Goal: Communication & Community: Answer question/provide support

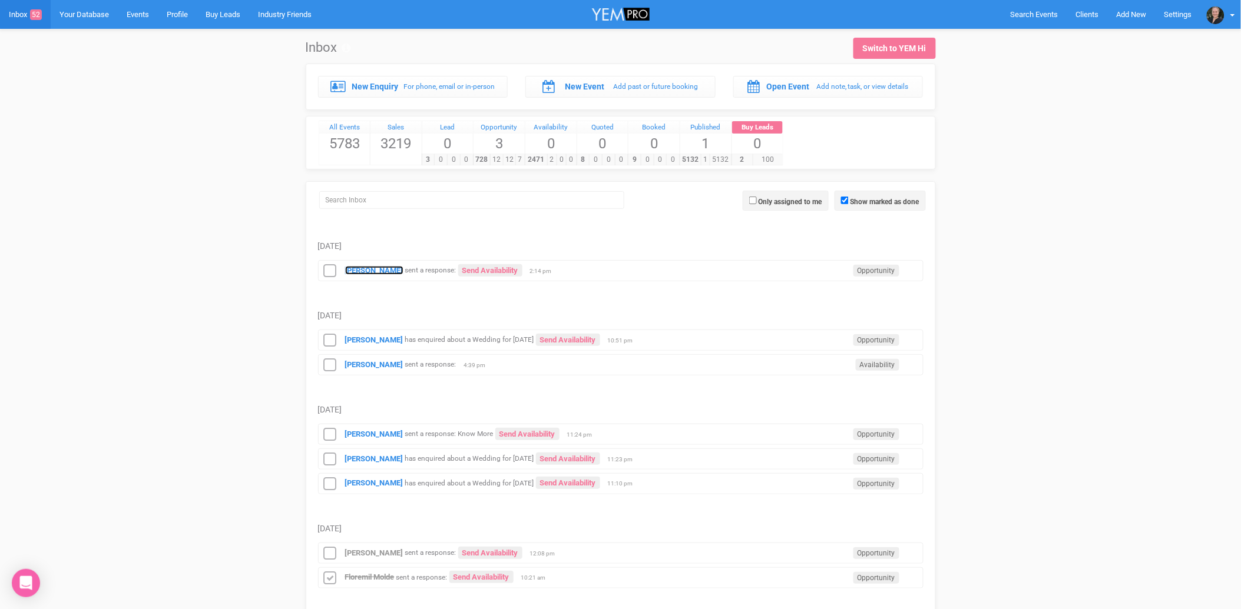
click at [383, 271] on strong "[PERSON_NAME]" at bounding box center [374, 270] width 58 height 9
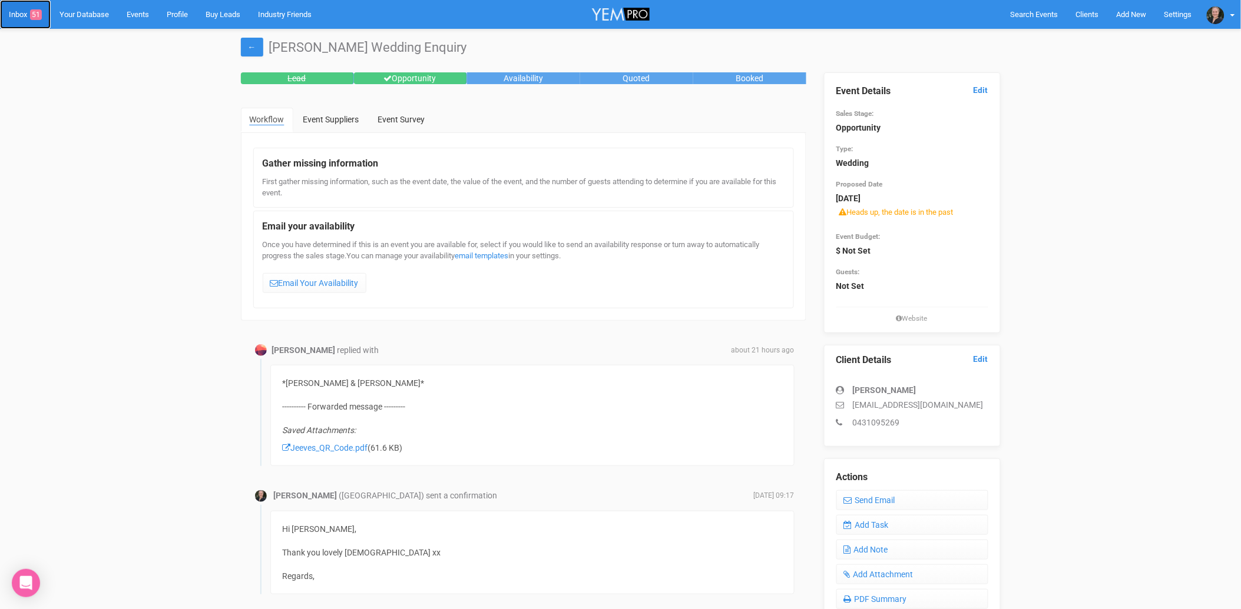
click at [37, 16] on span "51" at bounding box center [36, 14] width 12 height 11
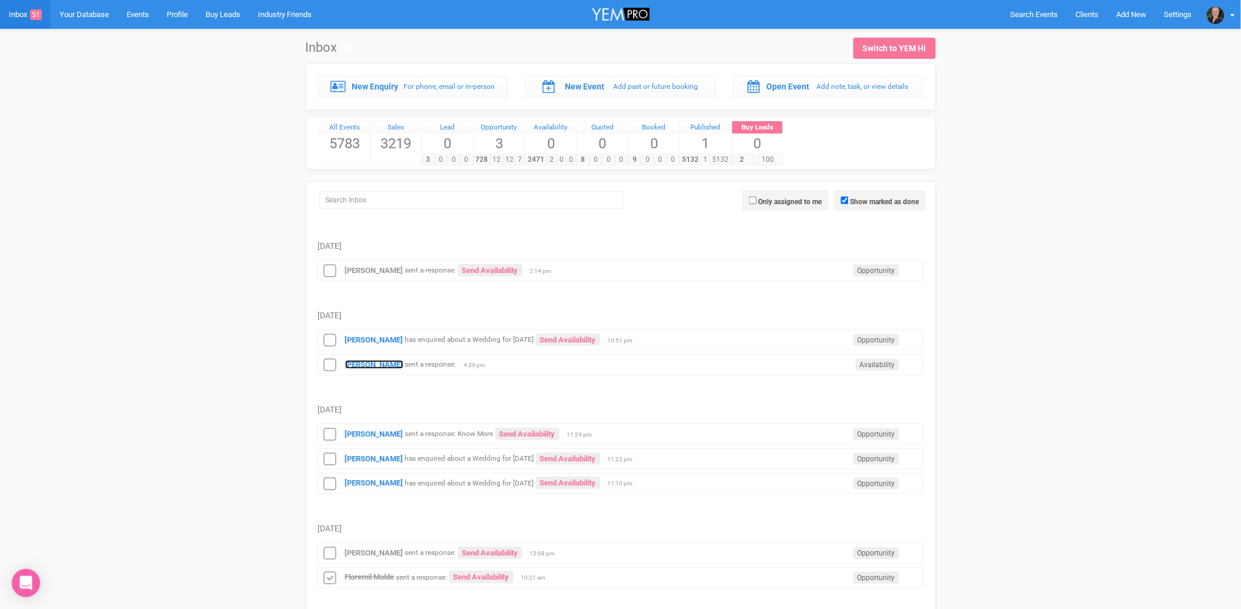
click at [375, 367] on strong "[PERSON_NAME]" at bounding box center [374, 364] width 58 height 9
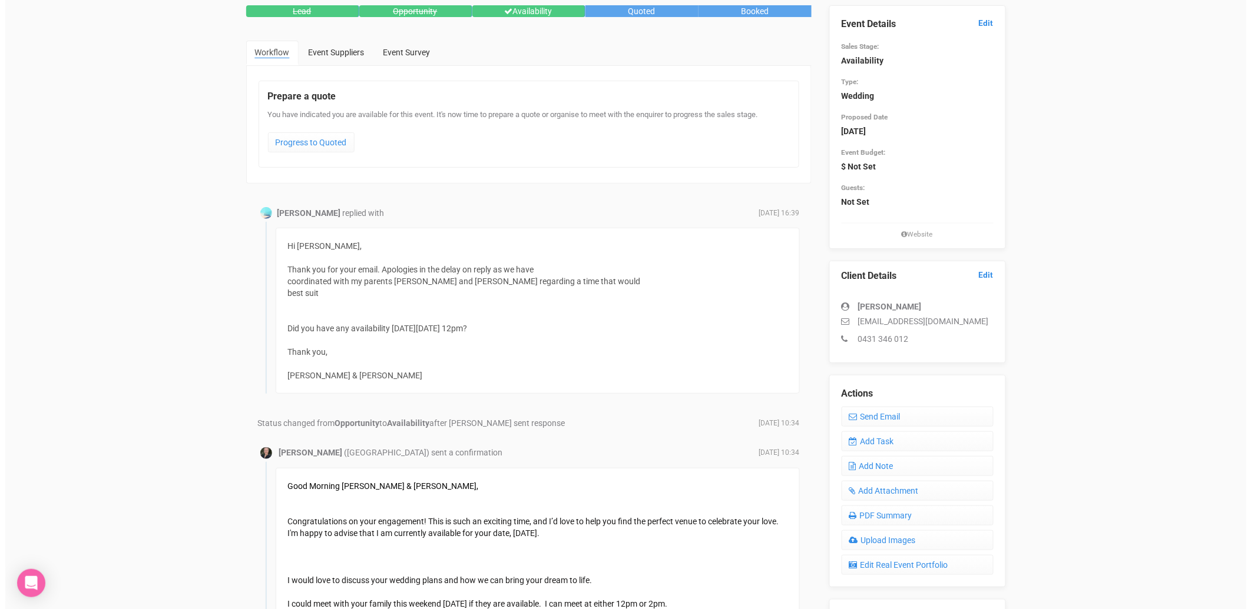
scroll to position [65, 0]
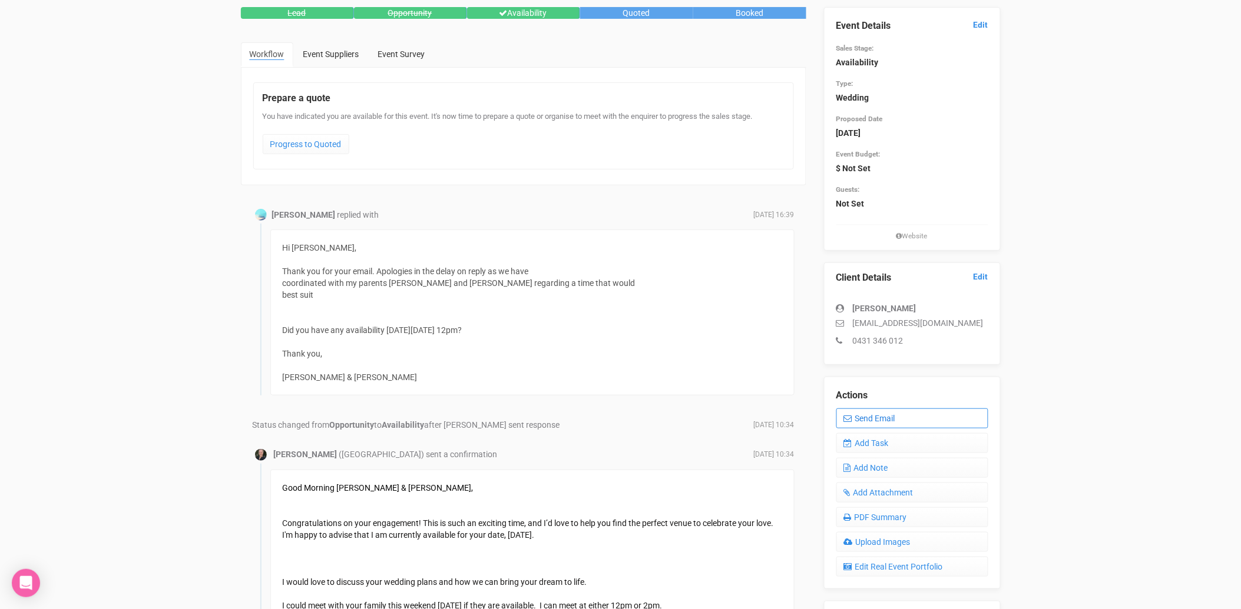
click at [882, 413] on link "Send Email" at bounding box center [912, 419] width 152 height 20
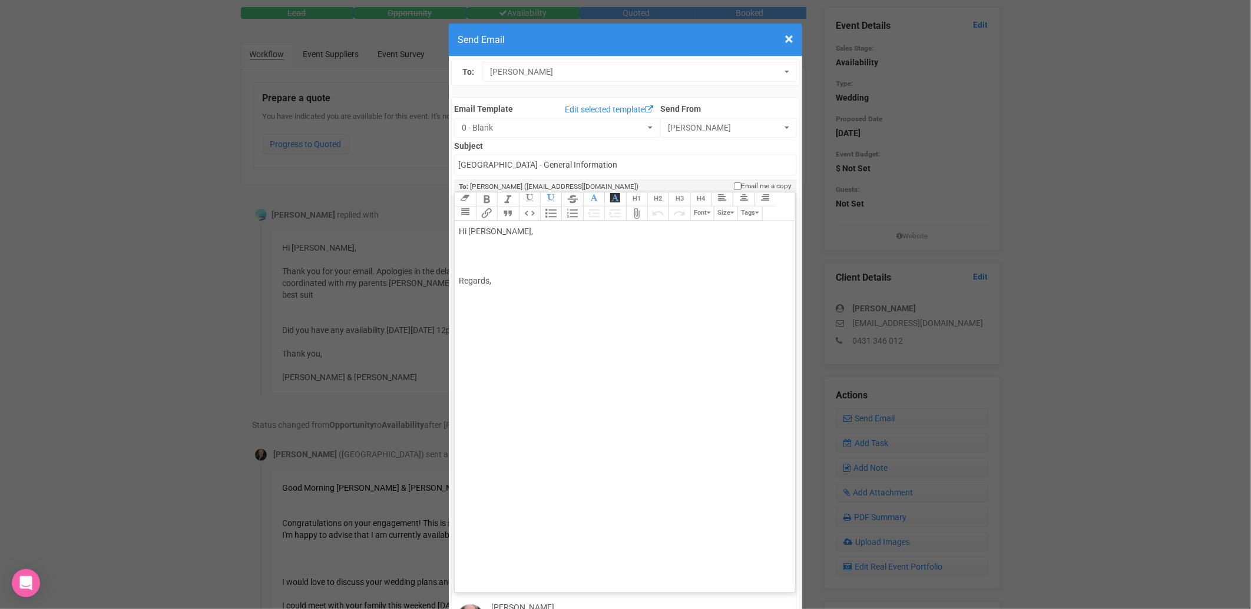
click at [510, 225] on div "Hi [PERSON_NAME], Regards," at bounding box center [622, 256] width 327 height 62
type trix-editor "<div>Morning,<br><br>Yes, absolutely.&nbsp; I can do 12pm [DATE][DATE].<br><br>…"
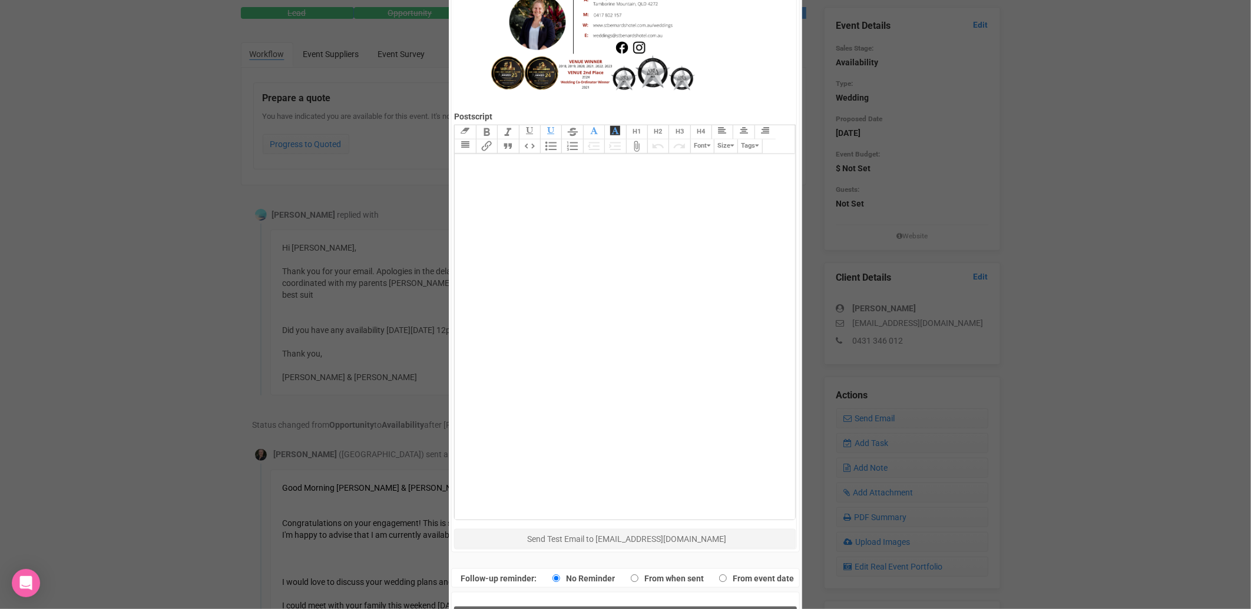
scroll to position [675, 0]
click at [637, 609] on span "Send Response" at bounding box center [628, 617] width 64 height 11
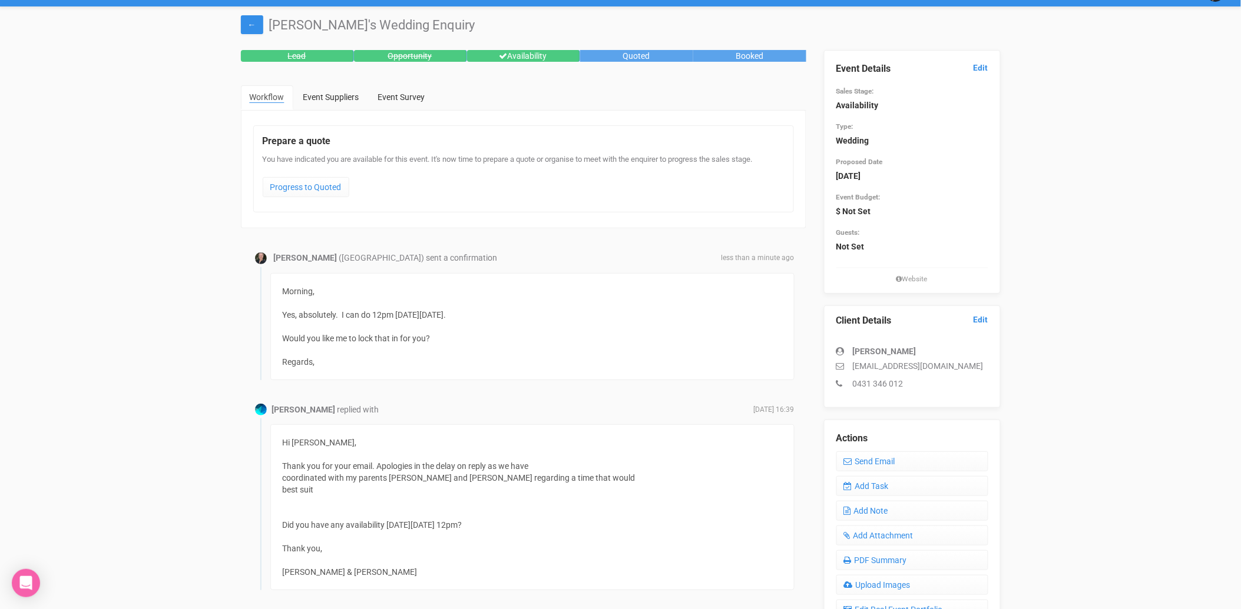
scroll to position [0, 0]
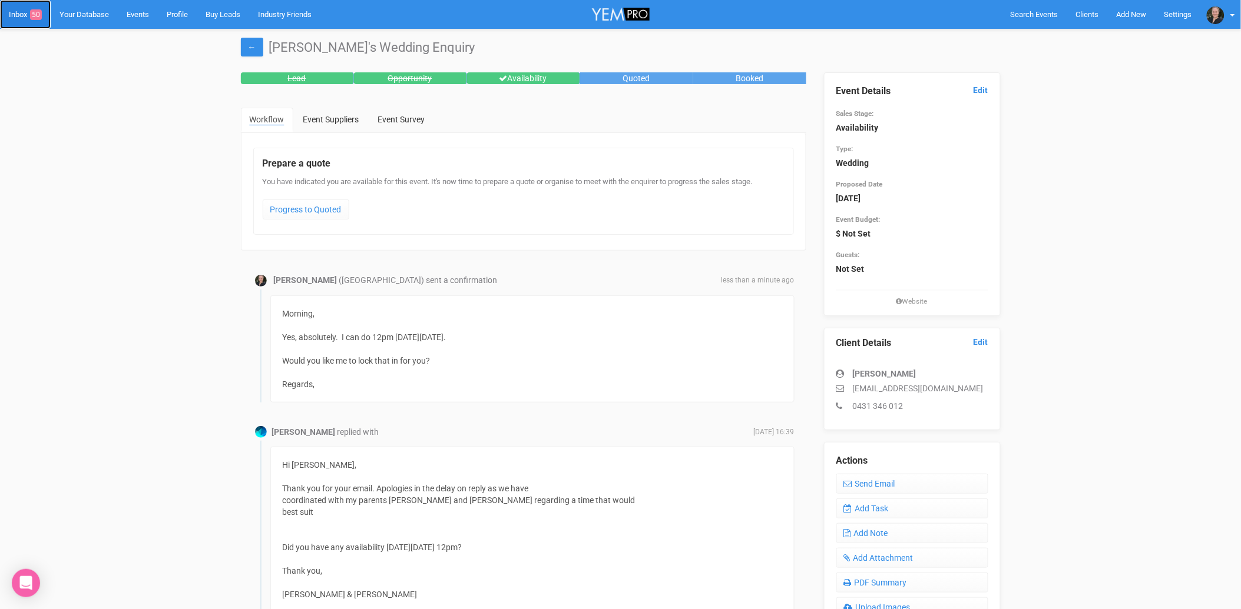
click at [26, 14] on link "Inbox 50" at bounding box center [25, 14] width 51 height 29
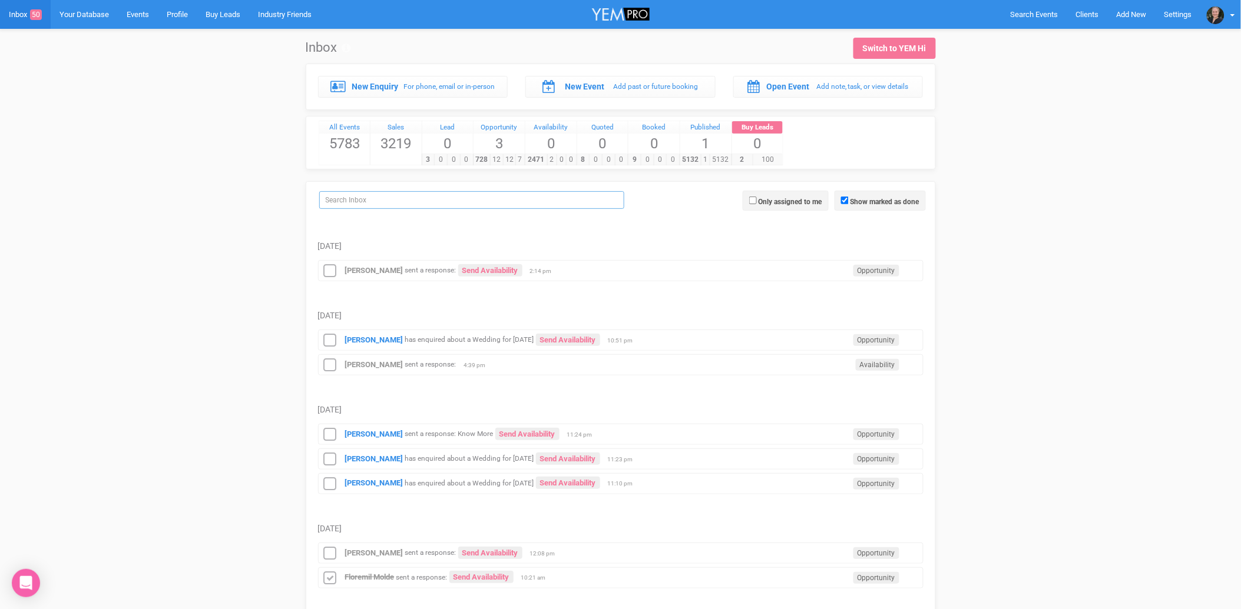
click at [377, 200] on input "search" at bounding box center [471, 200] width 305 height 18
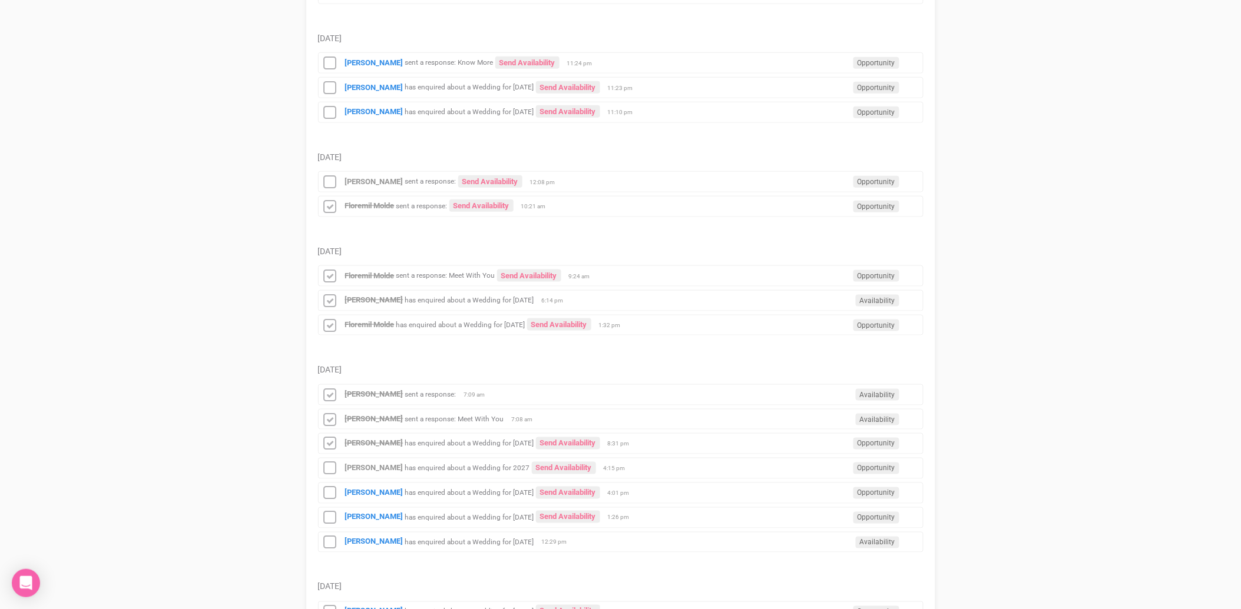
scroll to position [392, 0]
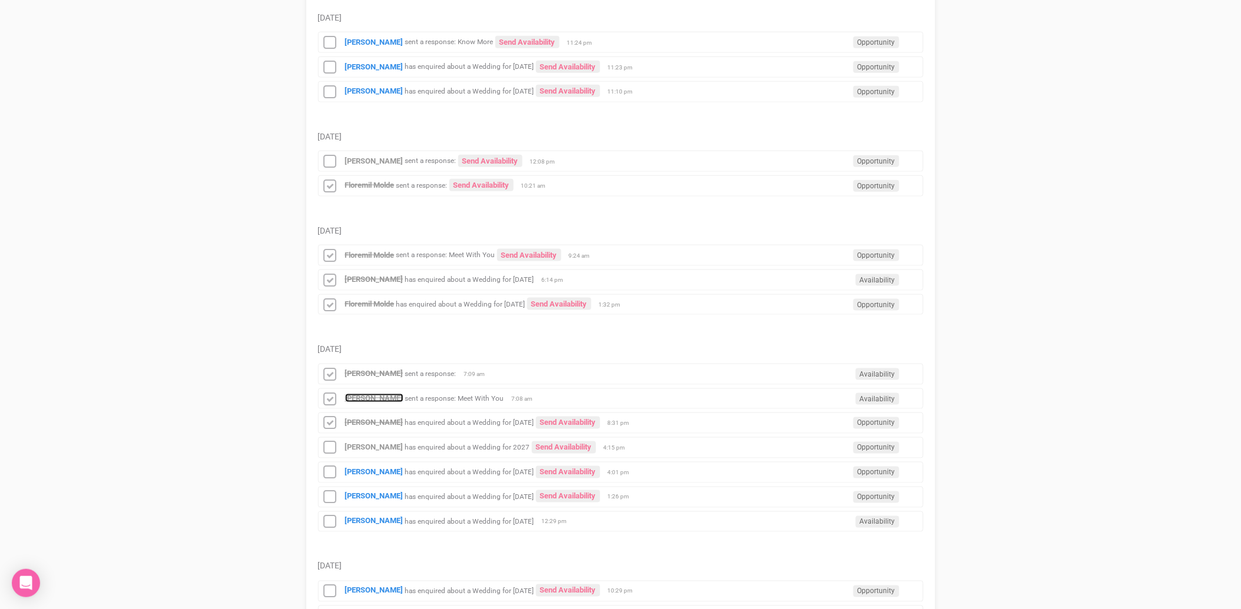
click at [359, 401] on strong "[PERSON_NAME]" at bounding box center [374, 398] width 58 height 9
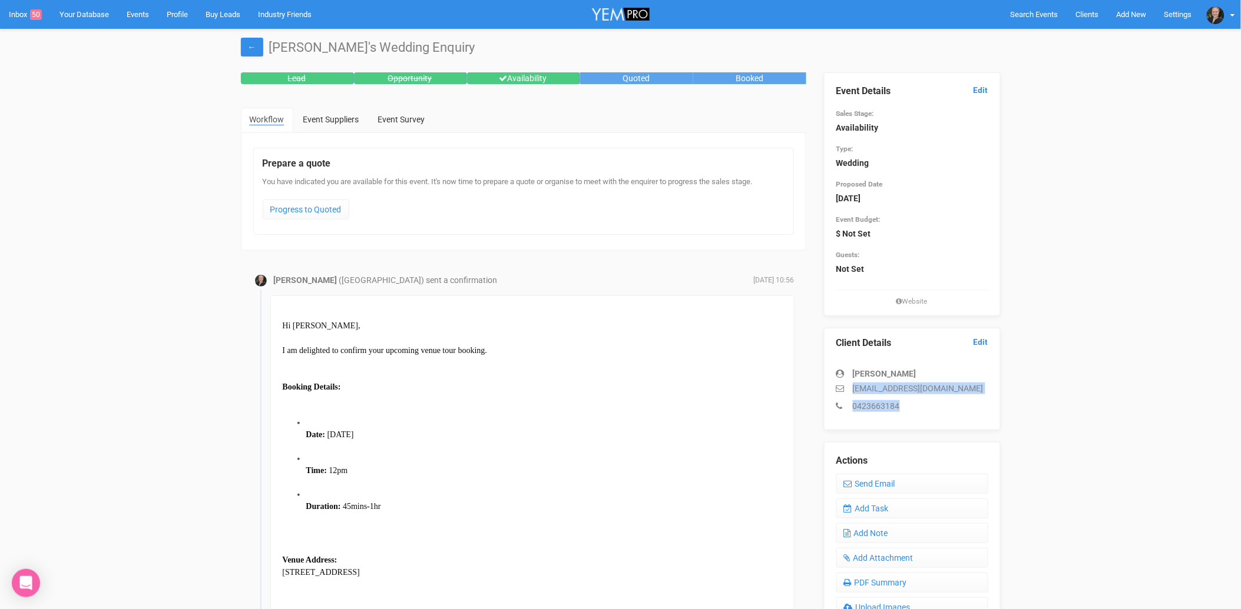
drag, startPoint x: 851, startPoint y: 384, endPoint x: 903, endPoint y: 403, distance: 55.3
click at [903, 403] on div "[PERSON_NAME] [EMAIL_ADDRESS][DOMAIN_NAME] 0423663184" at bounding box center [912, 384] width 152 height 56
copy div "[EMAIL_ADDRESS][DOMAIN_NAME] 0423663184"
